Goal: Transaction & Acquisition: Purchase product/service

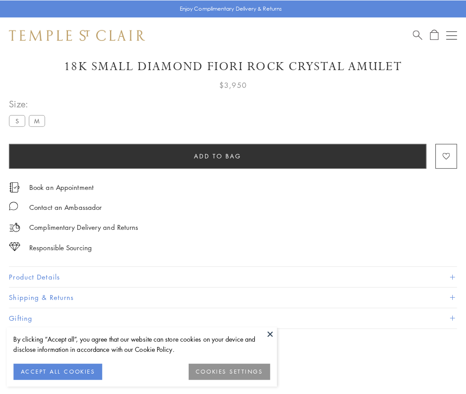
scroll to position [52, 0]
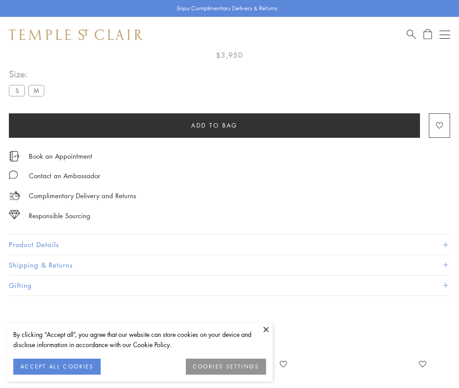
click at [214, 125] on span "Add to bag" at bounding box center [214, 125] width 47 height 10
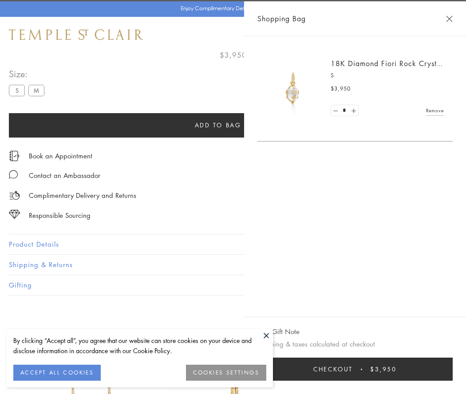
click at [353, 369] on span "Checkout" at bounding box center [333, 369] width 40 height 10
